Goal: Task Accomplishment & Management: Use online tool/utility

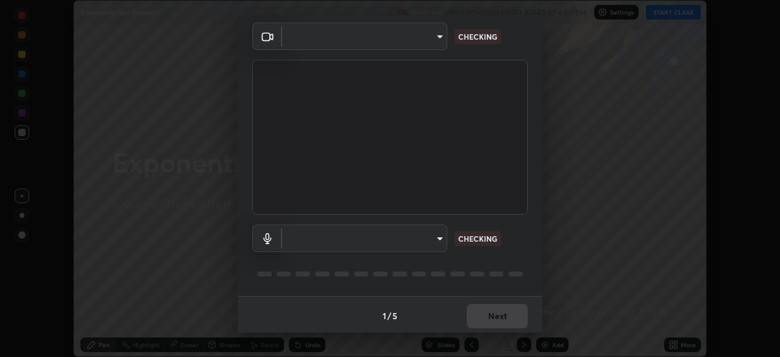
scroll to position [41, 0]
type input "9233a0e0a263b929919b735b0f084d3bf96293af2dbdf5f4a7f48b79dee29d39"
type input "communications"
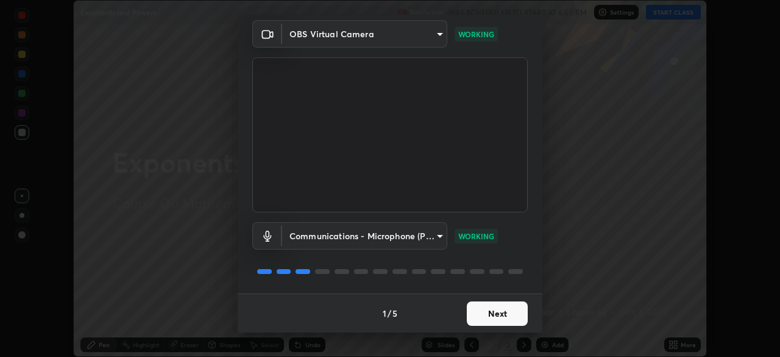
click at [486, 306] on button "Next" at bounding box center [497, 313] width 61 height 24
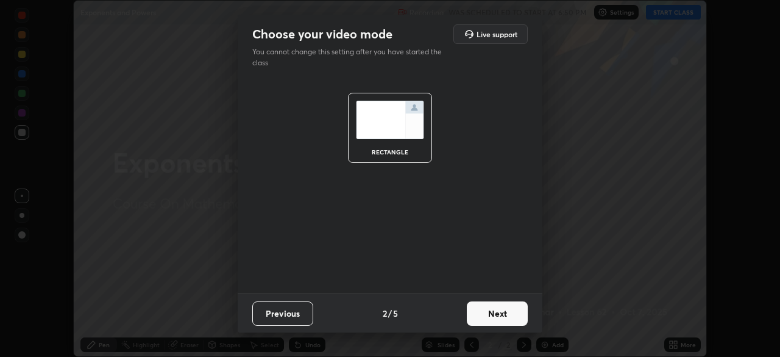
scroll to position [0, 0]
click at [485, 314] on button "Next" at bounding box center [497, 313] width 61 height 24
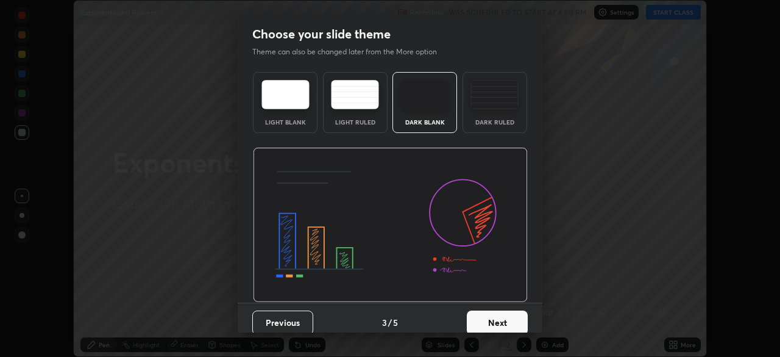
click at [485, 313] on button "Next" at bounding box center [497, 322] width 61 height 24
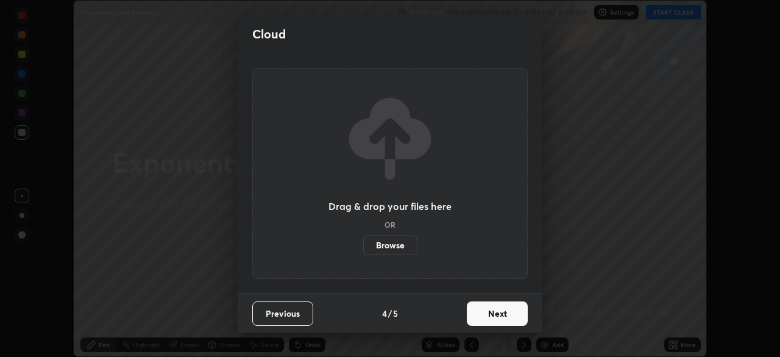
click at [493, 322] on button "Next" at bounding box center [497, 313] width 61 height 24
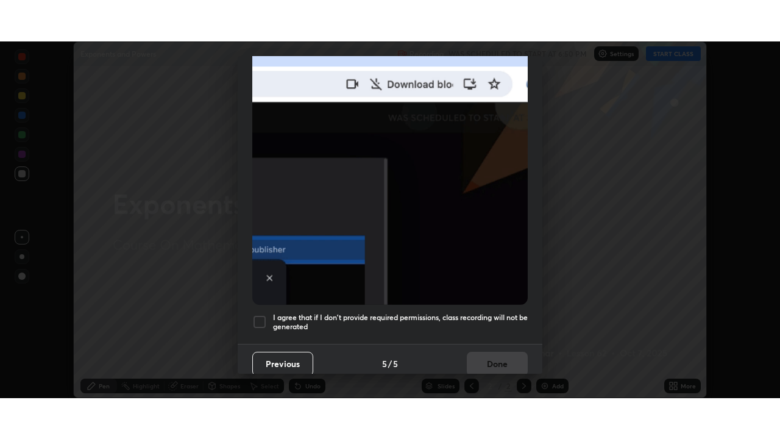
scroll to position [292, 0]
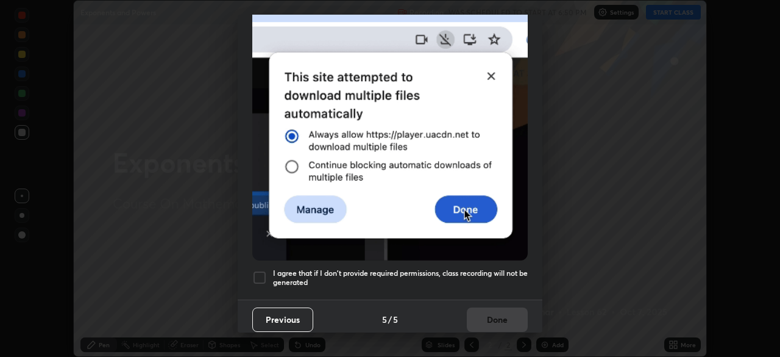
click at [258, 272] on div at bounding box center [259, 277] width 15 height 15
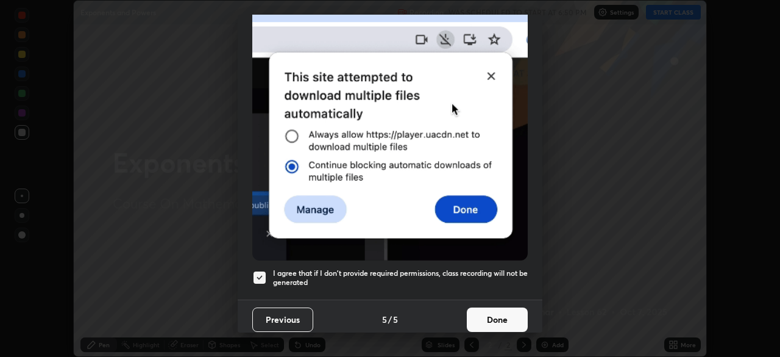
click at [491, 315] on button "Done" at bounding box center [497, 319] width 61 height 24
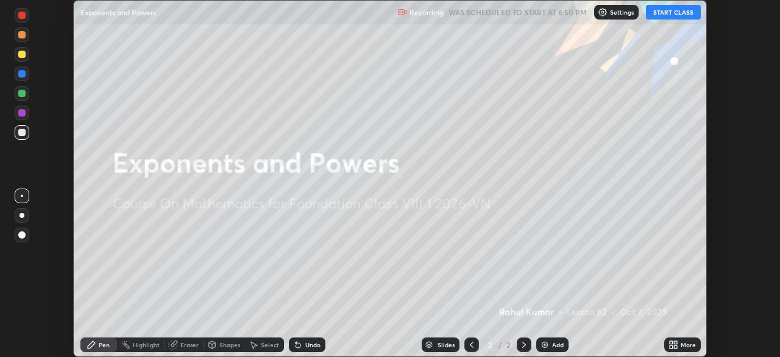
click at [679, 14] on button "START CLASS" at bounding box center [673, 12] width 55 height 15
click at [689, 340] on div "More" at bounding box center [682, 344] width 37 height 15
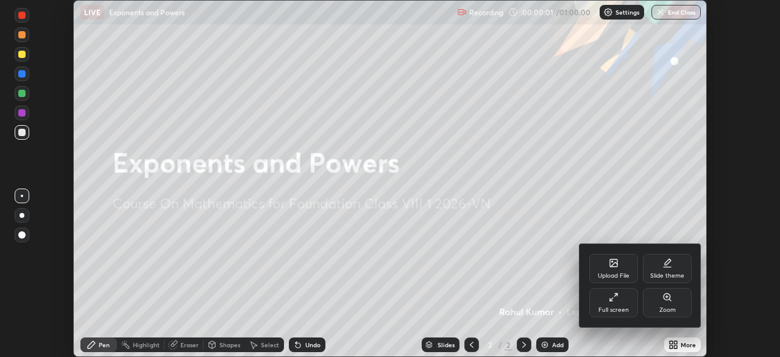
click at [624, 300] on div "Full screen" at bounding box center [614, 302] width 49 height 29
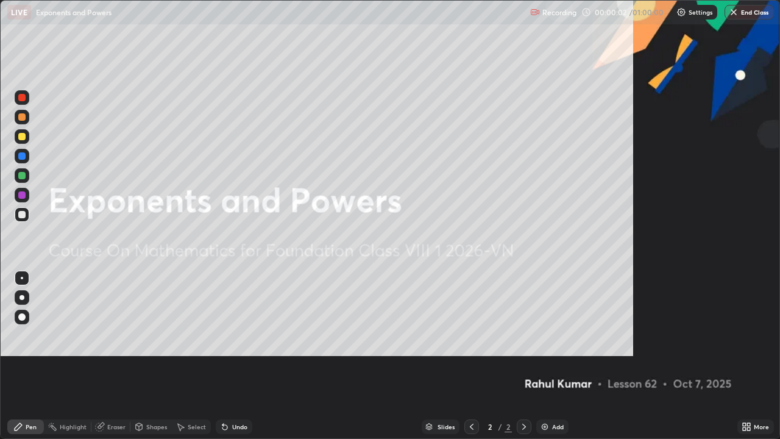
scroll to position [439, 780]
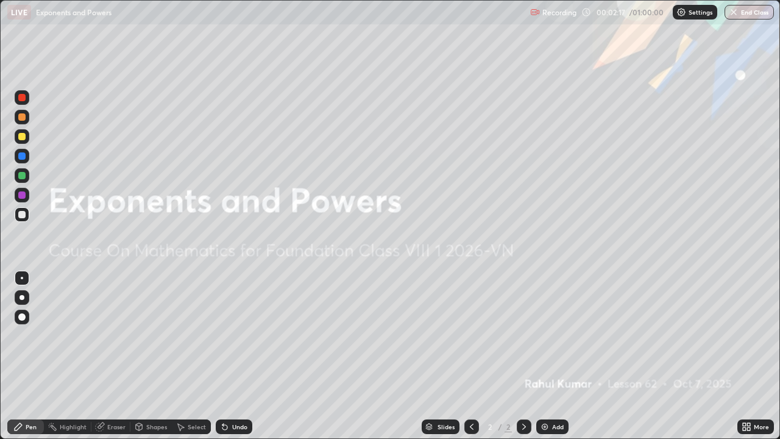
click at [547, 356] on img at bounding box center [545, 427] width 10 height 10
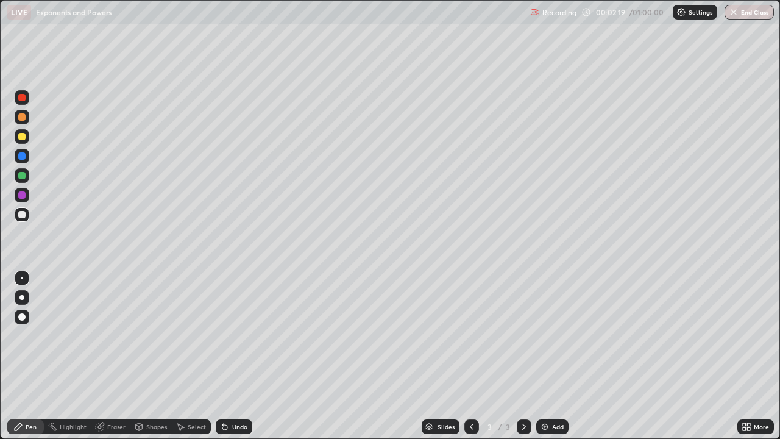
click at [28, 134] on div at bounding box center [22, 136] width 15 height 15
click at [21, 215] on div at bounding box center [21, 214] width 7 height 7
click at [228, 356] on div "Undo" at bounding box center [234, 426] width 37 height 15
click at [224, 356] on icon at bounding box center [225, 427] width 5 height 5
click at [229, 356] on div "Undo" at bounding box center [234, 426] width 37 height 15
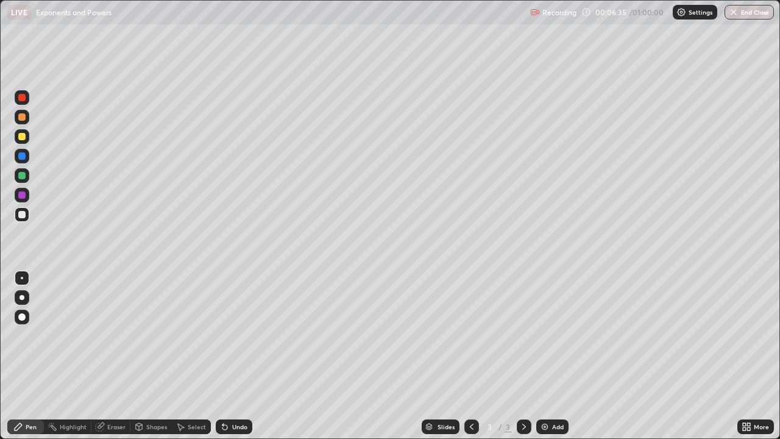
click at [236, 356] on div "Undo" at bounding box center [239, 427] width 15 height 6
click at [230, 356] on div "Undo" at bounding box center [234, 426] width 37 height 15
click at [22, 137] on div at bounding box center [21, 136] width 7 height 7
click at [238, 356] on div "Undo" at bounding box center [239, 427] width 15 height 6
click at [241, 356] on div "Undo" at bounding box center [239, 427] width 15 height 6
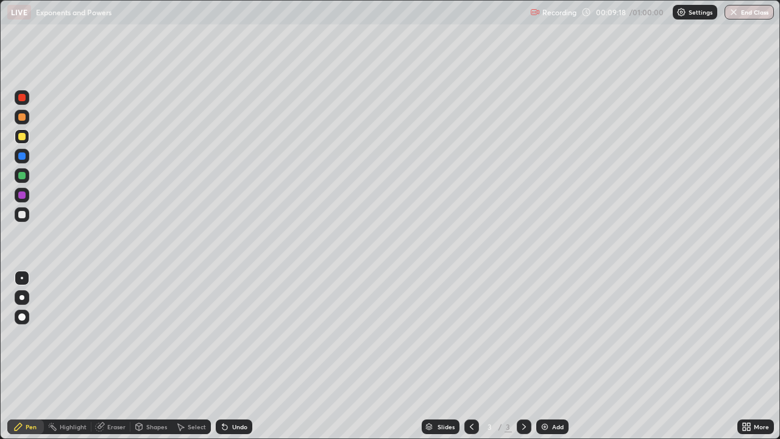
click at [243, 356] on div "Undo" at bounding box center [239, 427] width 15 height 6
click at [243, 356] on div "Undo" at bounding box center [234, 426] width 37 height 15
click at [20, 214] on div at bounding box center [21, 214] width 7 height 7
click at [546, 356] on img at bounding box center [545, 427] width 10 height 10
click at [25, 138] on div at bounding box center [21, 136] width 7 height 7
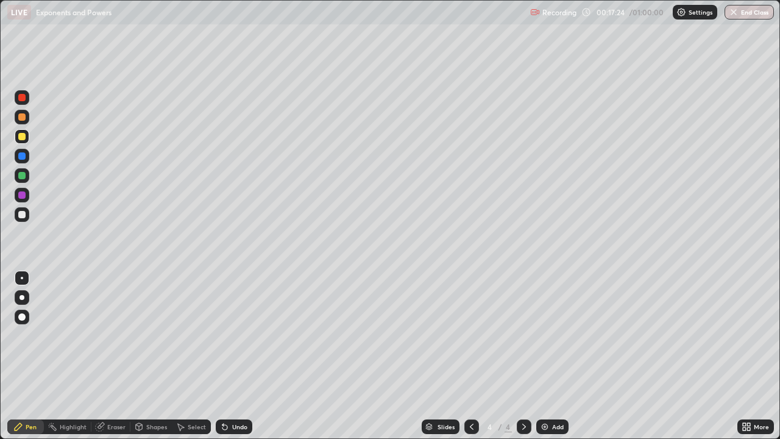
click at [236, 356] on div "Undo" at bounding box center [234, 426] width 37 height 15
click at [239, 356] on div "Undo" at bounding box center [234, 426] width 37 height 15
click at [240, 356] on div "Undo" at bounding box center [234, 426] width 37 height 15
click at [247, 356] on div "Undo" at bounding box center [231, 427] width 41 height 24
click at [21, 216] on div at bounding box center [21, 214] width 7 height 7
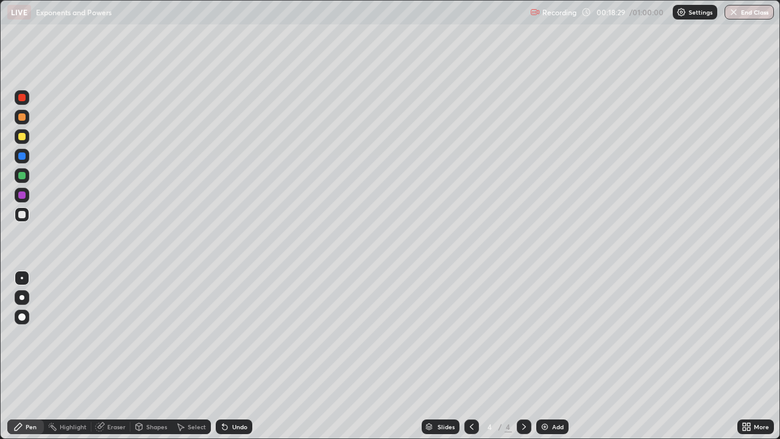
click at [233, 356] on div "Undo" at bounding box center [234, 426] width 37 height 15
click at [109, 356] on div "Eraser" at bounding box center [116, 427] width 18 height 6
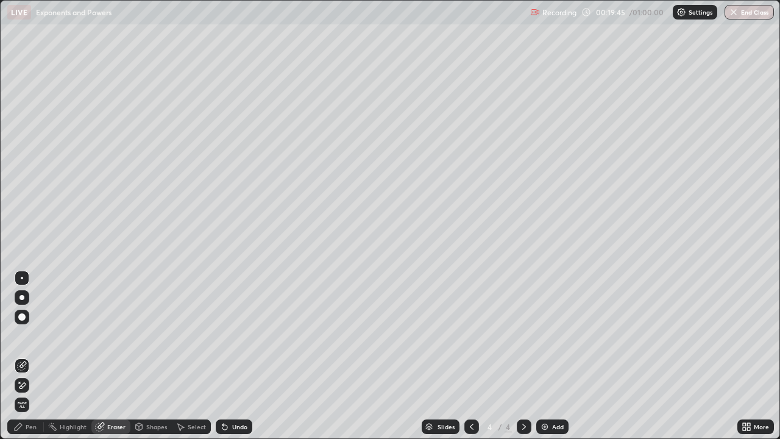
click at [26, 356] on div "Pen" at bounding box center [25, 426] width 37 height 15
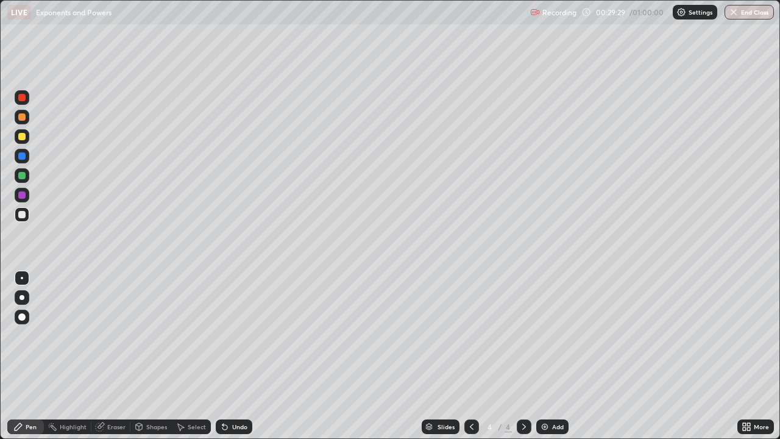
click at [238, 356] on div "Undo" at bounding box center [239, 427] width 15 height 6
click at [236, 356] on div "Undo" at bounding box center [239, 427] width 15 height 6
click at [223, 356] on icon at bounding box center [225, 427] width 5 height 5
click at [233, 356] on div "Undo" at bounding box center [239, 427] width 15 height 6
click at [232, 356] on div "Undo" at bounding box center [239, 427] width 15 height 6
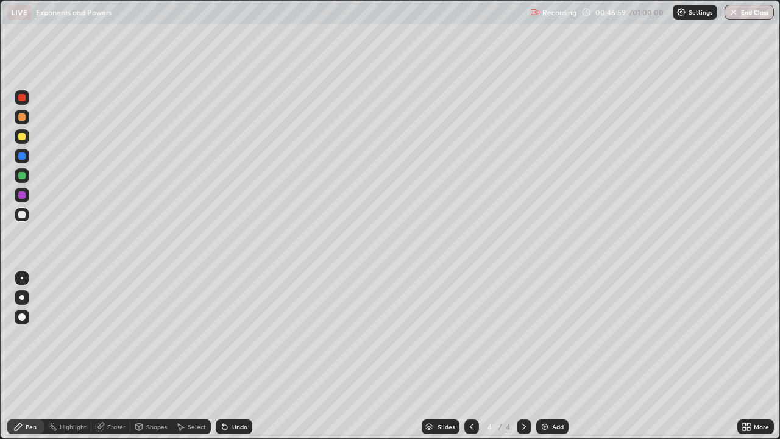
click at [546, 356] on img at bounding box center [545, 427] width 10 height 10
click at [22, 137] on div at bounding box center [21, 136] width 7 height 7
click at [232, 356] on div "Undo" at bounding box center [234, 426] width 37 height 15
click at [245, 356] on div "Undo" at bounding box center [234, 426] width 37 height 15
click at [21, 216] on div at bounding box center [21, 214] width 7 height 7
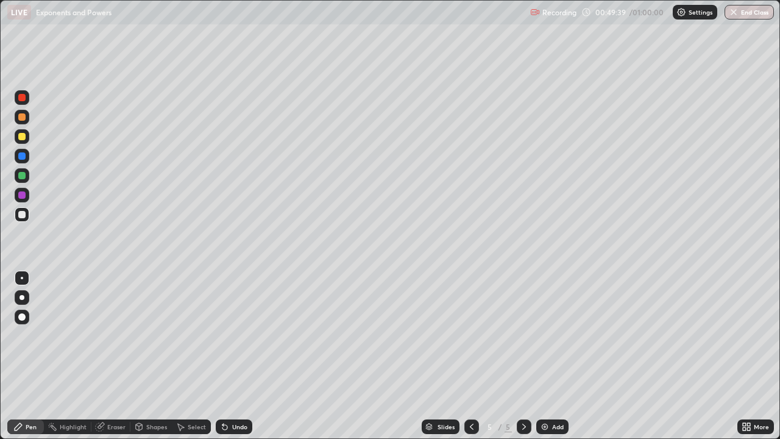
click at [229, 356] on div "Undo" at bounding box center [234, 426] width 37 height 15
click at [223, 356] on icon at bounding box center [225, 427] width 5 height 5
click at [238, 356] on div "Undo" at bounding box center [239, 427] width 15 height 6
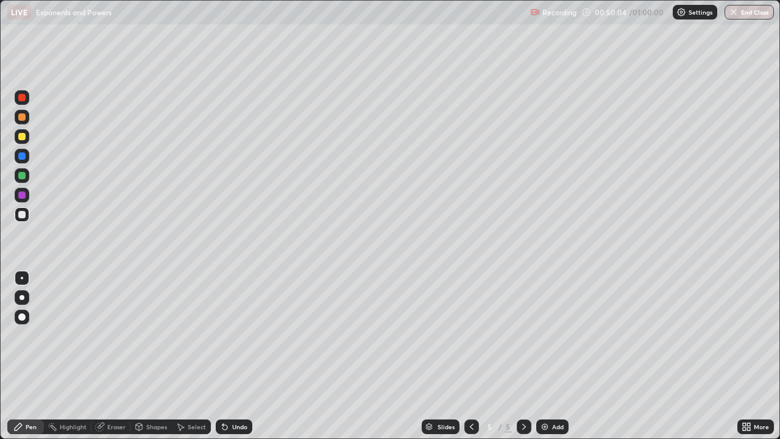
click at [238, 356] on div "Undo" at bounding box center [239, 427] width 15 height 6
click at [237, 356] on div "Undo" at bounding box center [239, 427] width 15 height 6
click at [232, 356] on div "Undo" at bounding box center [239, 427] width 15 height 6
click at [241, 356] on div "Undo" at bounding box center [239, 427] width 15 height 6
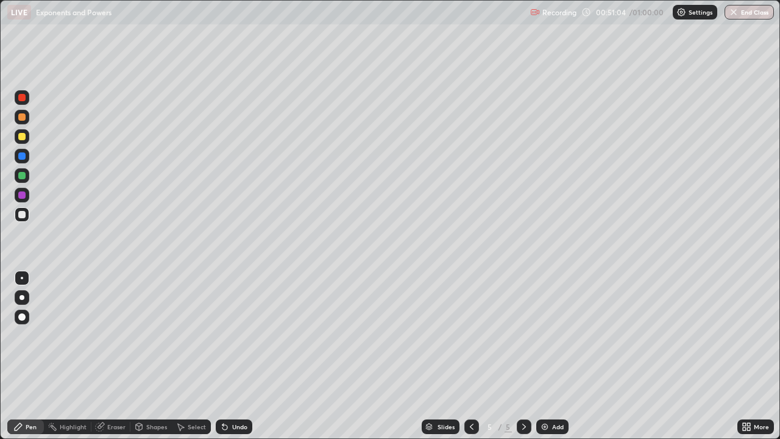
click at [232, 356] on div "Undo" at bounding box center [239, 427] width 15 height 6
click at [547, 356] on img at bounding box center [545, 427] width 10 height 10
click at [25, 139] on div at bounding box center [22, 136] width 15 height 15
click at [18, 215] on div at bounding box center [21, 214] width 7 height 7
click at [233, 356] on div "Undo" at bounding box center [239, 427] width 15 height 6
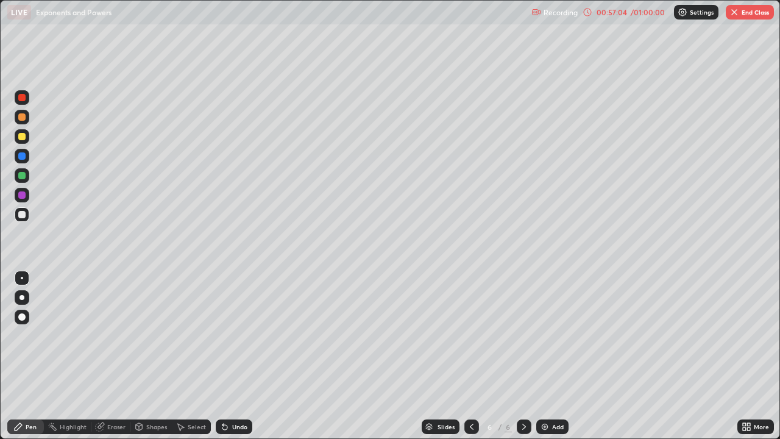
click at [232, 356] on div "Undo" at bounding box center [239, 427] width 15 height 6
click at [229, 356] on div "Undo" at bounding box center [234, 426] width 37 height 15
click at [237, 356] on div "Undo" at bounding box center [239, 427] width 15 height 6
click at [223, 356] on icon at bounding box center [223, 424] width 1 height 1
click at [235, 356] on div "Undo" at bounding box center [234, 426] width 37 height 15
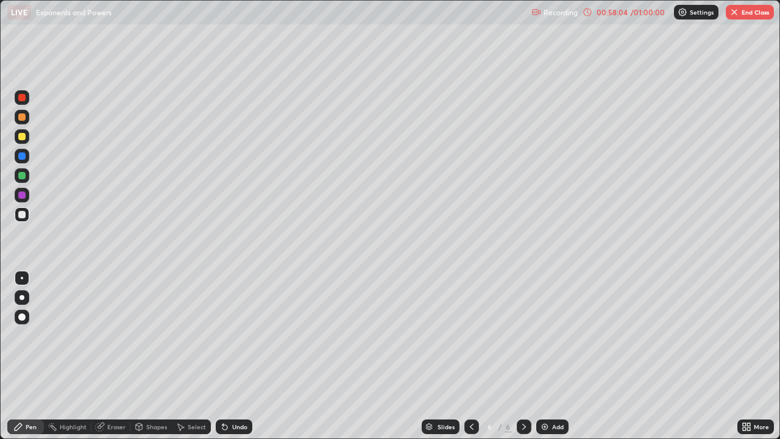
click at [234, 356] on div "Undo" at bounding box center [239, 427] width 15 height 6
click at [238, 356] on div "Undo" at bounding box center [239, 427] width 15 height 6
click at [744, 18] on button "End Class" at bounding box center [750, 12] width 48 height 15
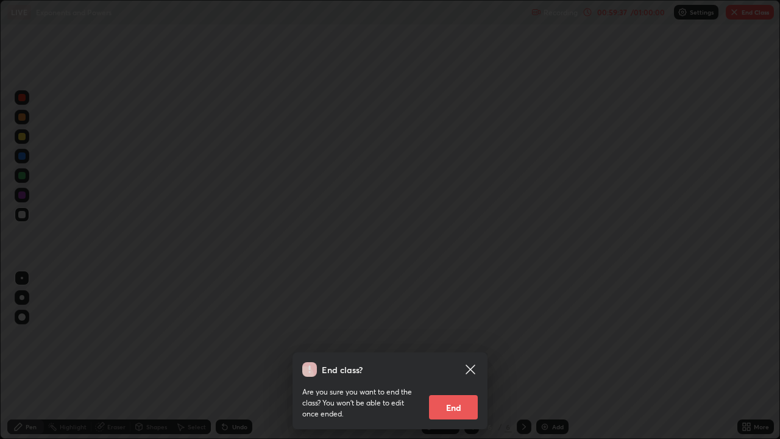
click at [466, 356] on button "End" at bounding box center [453, 407] width 49 height 24
